Goal: Task Accomplishment & Management: Complete application form

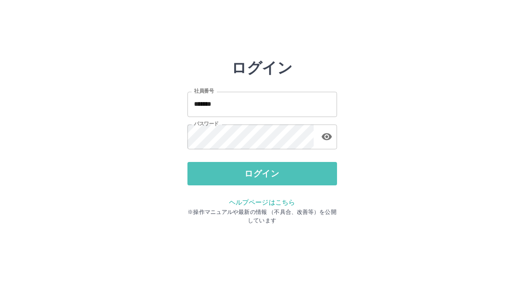
click at [252, 176] on button "ログイン" at bounding box center [263, 173] width 150 height 23
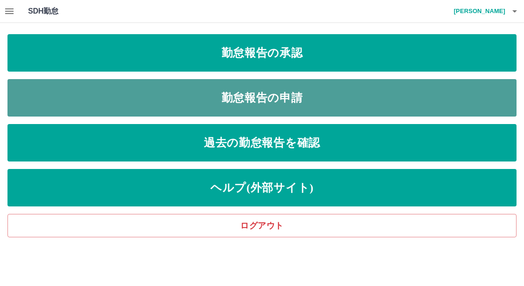
click at [236, 99] on link "勤怠報告の申請" at bounding box center [261, 97] width 509 height 37
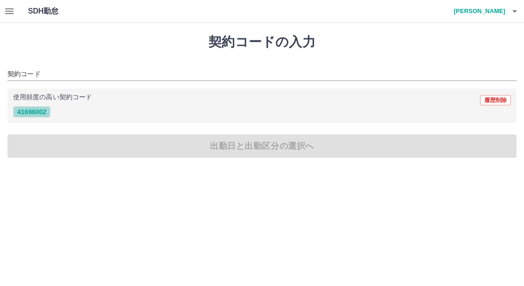
click at [35, 110] on button "41696002" at bounding box center [31, 111] width 37 height 11
type input "********"
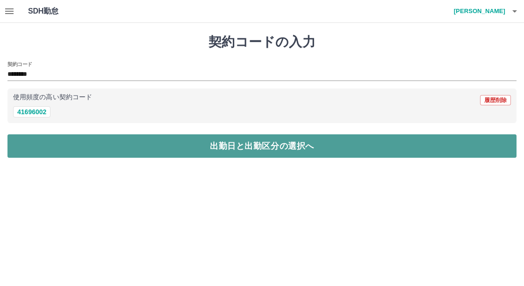
click at [63, 138] on button "出勤日と出勤区分の選択へ" at bounding box center [261, 145] width 509 height 23
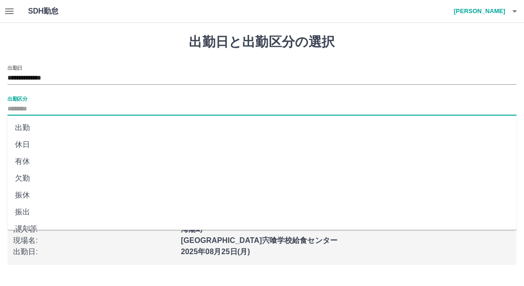
click at [28, 109] on input "出勤区分" at bounding box center [261, 109] width 509 height 12
click at [36, 132] on li "出勤" at bounding box center [261, 127] width 509 height 17
type input "**"
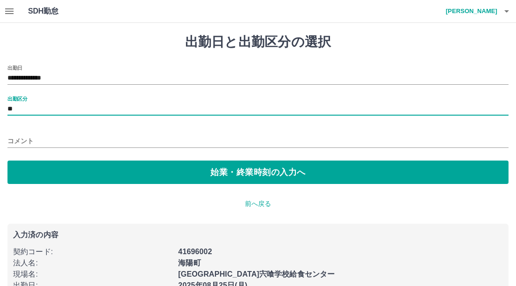
click at [38, 135] on input "コメント" at bounding box center [257, 141] width 501 height 14
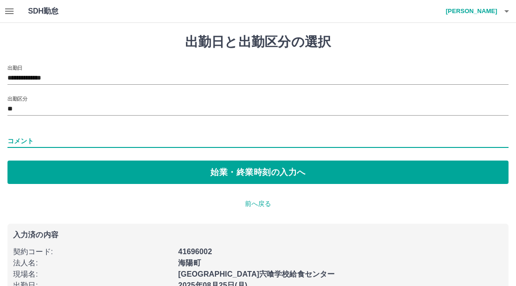
click at [229, 138] on input "コメント" at bounding box center [257, 141] width 501 height 14
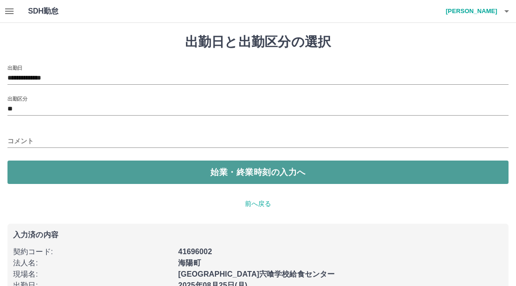
click at [246, 173] on button "始業・終業時刻の入力へ" at bounding box center [257, 171] width 501 height 23
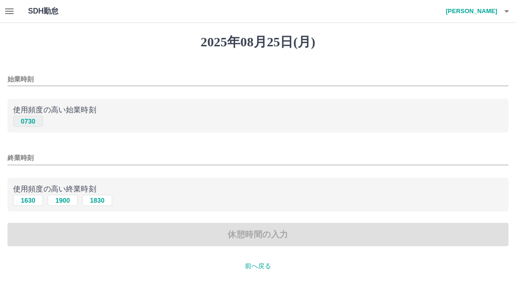
click at [34, 123] on button "0730" at bounding box center [28, 121] width 30 height 11
type input "****"
click at [37, 201] on button "1630" at bounding box center [28, 200] width 30 height 11
type input "****"
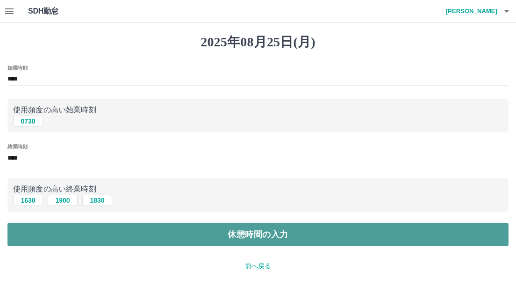
click at [169, 234] on button "休憩時間の入力" at bounding box center [257, 234] width 501 height 23
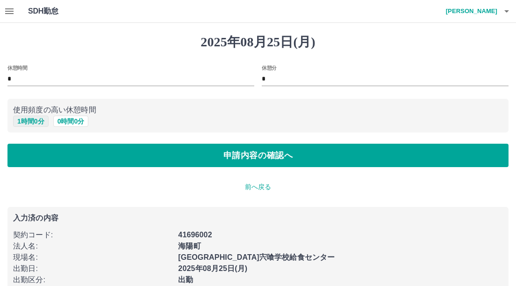
click at [31, 120] on button "1 時間 0 分" at bounding box center [31, 121] width 36 height 11
type input "*"
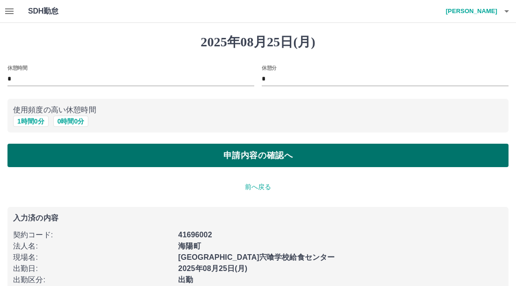
click at [72, 156] on button "申請内容の確認へ" at bounding box center [257, 155] width 501 height 23
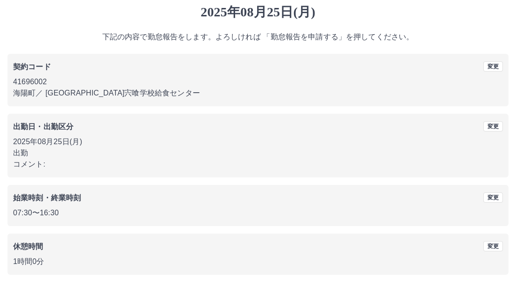
scroll to position [65, 0]
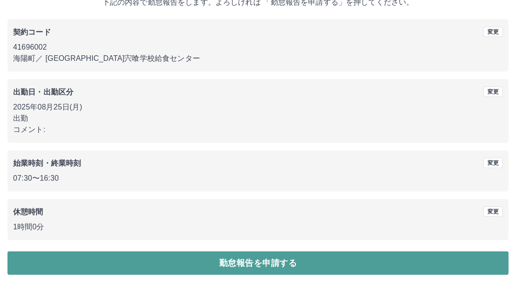
click at [267, 268] on button "勤怠報告を申請する" at bounding box center [257, 262] width 501 height 23
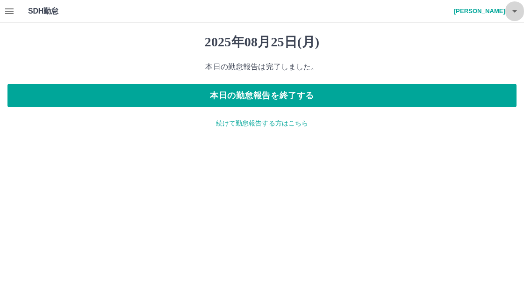
click at [516, 14] on icon "button" at bounding box center [514, 11] width 11 height 11
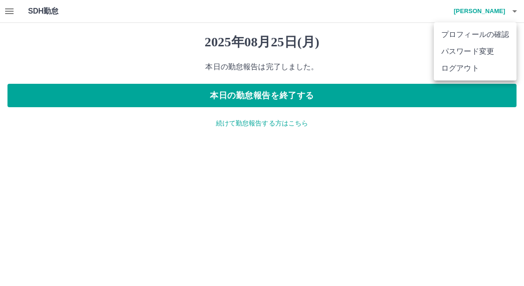
click at [475, 71] on li "ログアウト" at bounding box center [475, 68] width 83 height 17
